Goal: Task Accomplishment & Management: Manage account settings

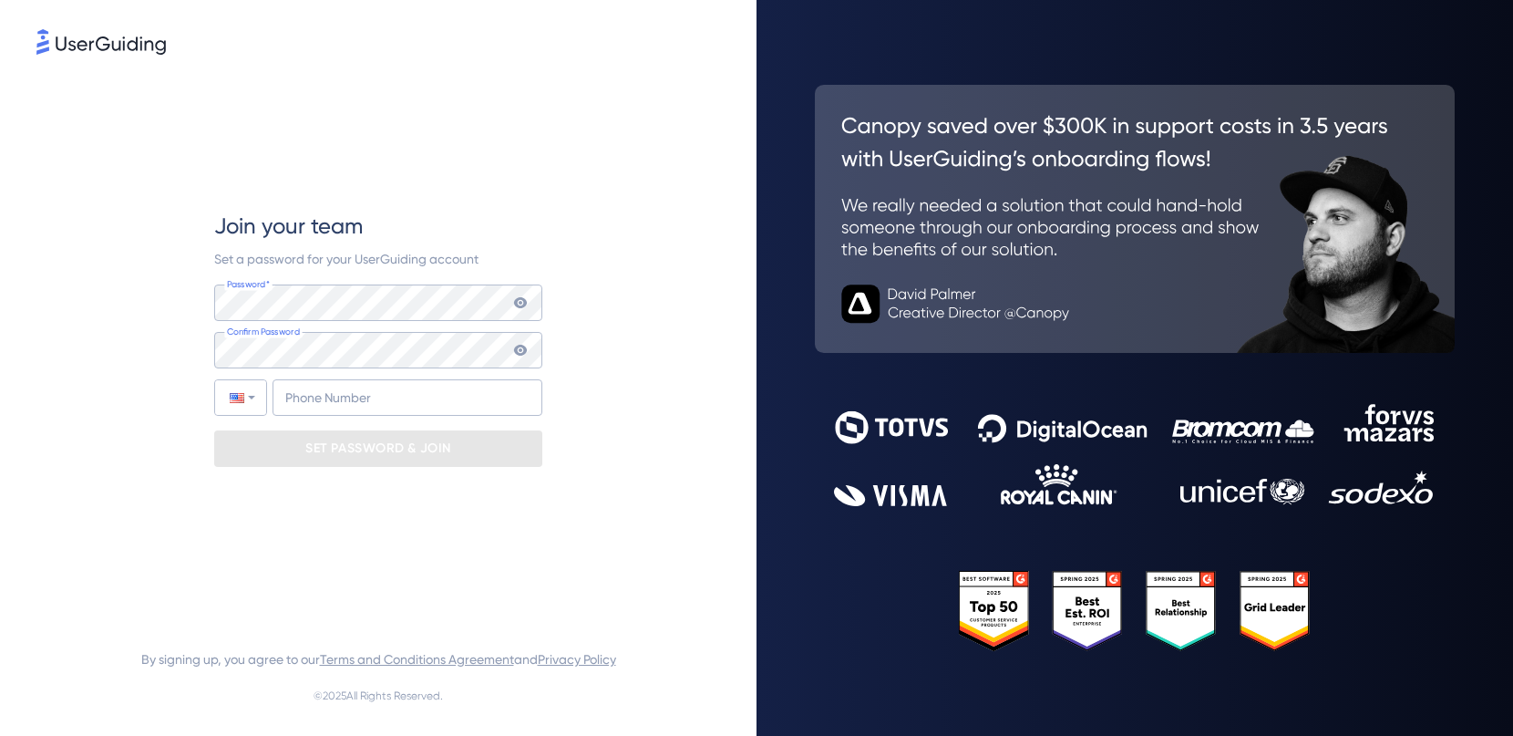
click at [155, 339] on div "Join your team Set a password for your UserGuiding account Password* Your passw…" at bounding box center [378, 338] width 684 height 561
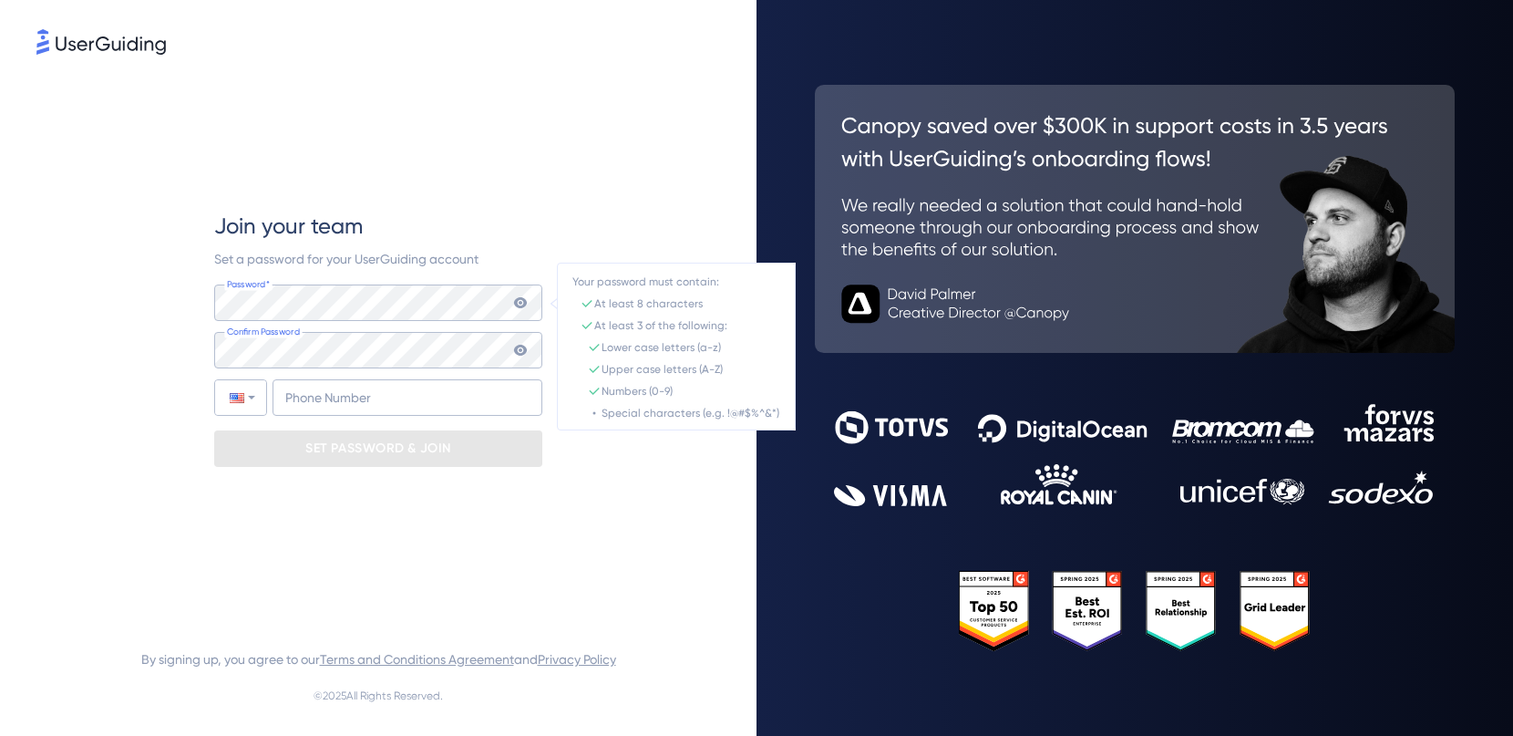
click at [358, 259] on span "Set a password for your UserGuiding account" at bounding box center [346, 259] width 264 height 15
click at [160, 356] on div "Join your team Set a password for your UserGuiding account Password* Your passw…" at bounding box center [378, 338] width 684 height 561
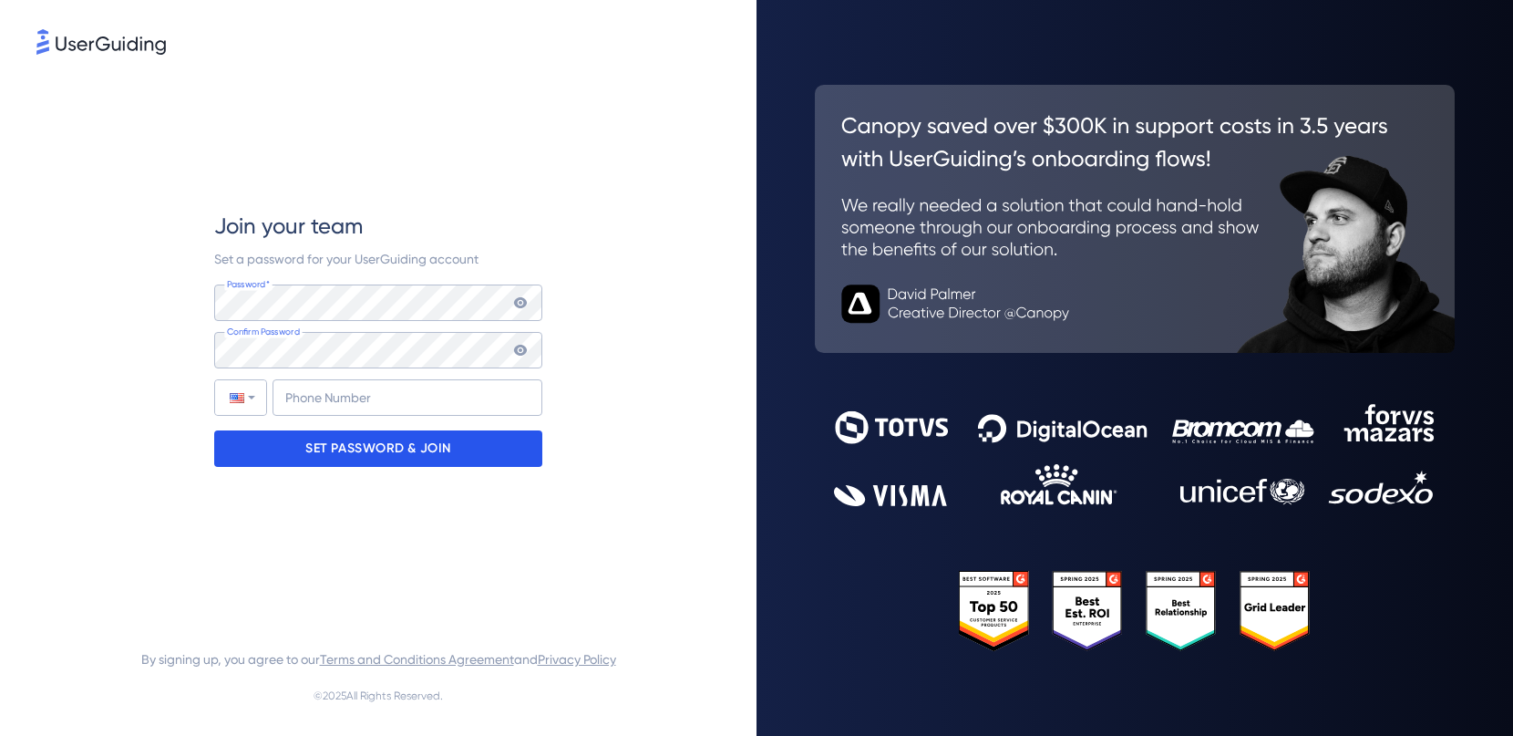
click at [354, 462] on p "SET PASSWORD & JOIN" at bounding box center [378, 448] width 146 height 29
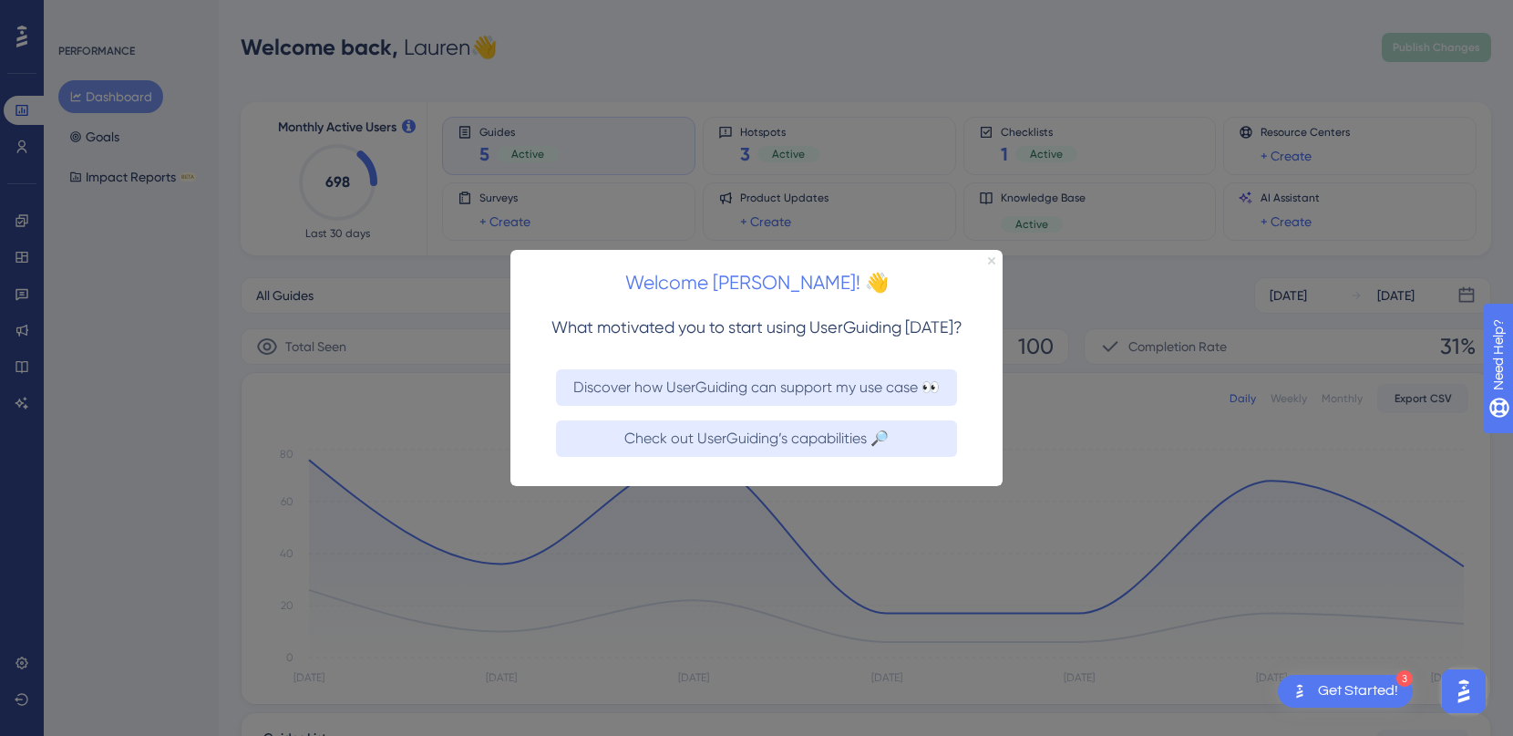
click at [992, 259] on icon "Close Preview" at bounding box center [991, 259] width 7 height 7
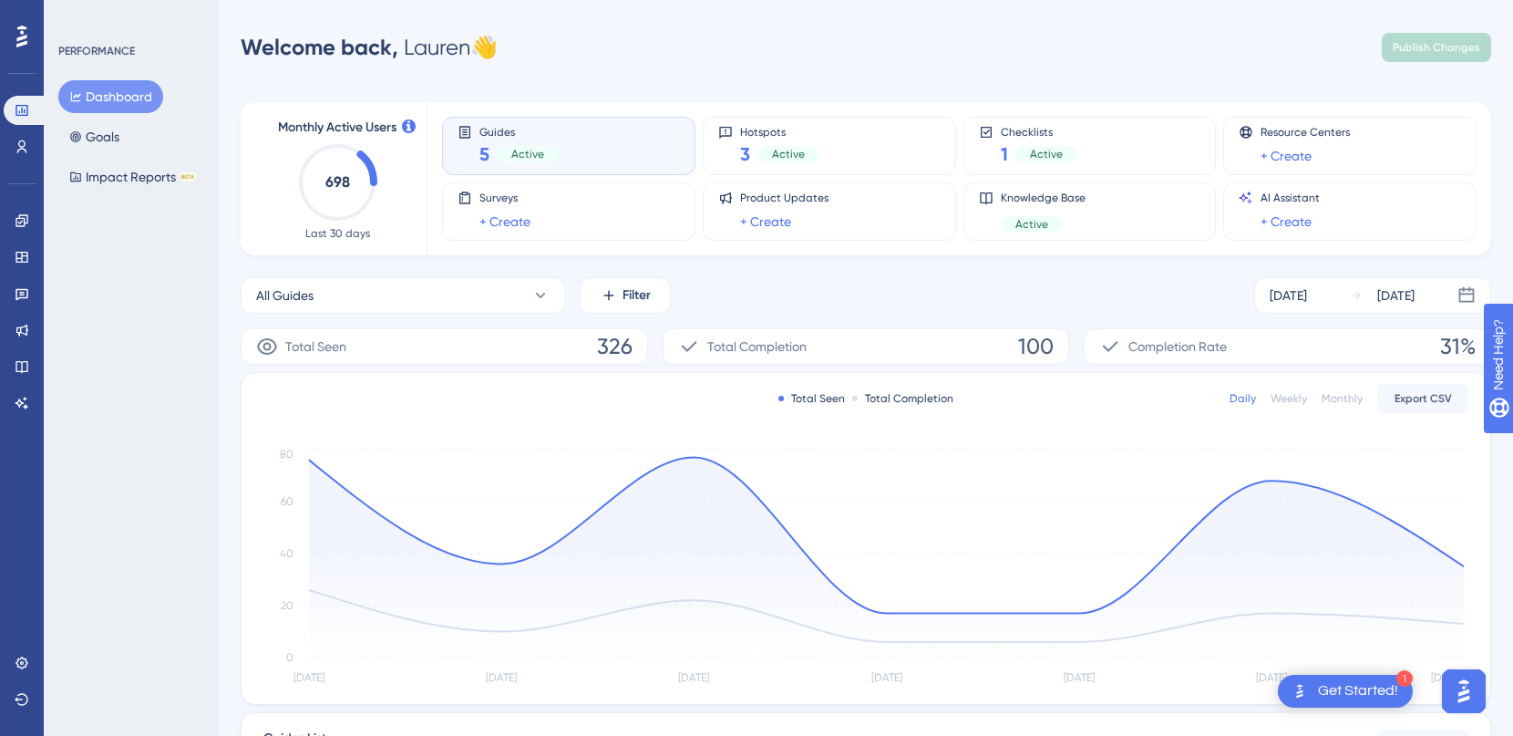
click at [1171, 56] on div "Welcome back, [PERSON_NAME] 👋 Publish Changes" at bounding box center [866, 47] width 1251 height 36
